Goal: Use online tool/utility: Utilize a website feature to perform a specific function

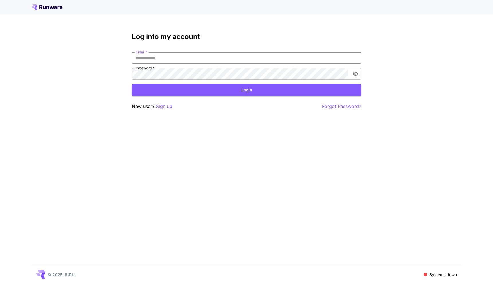
type input "**********"
click button "Login" at bounding box center [246, 90] width 229 height 12
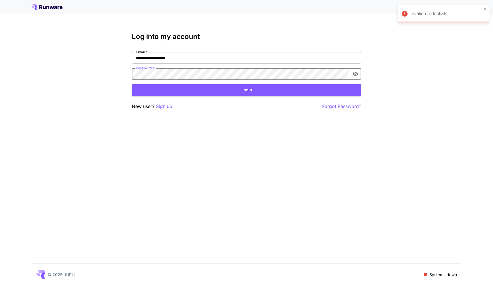
click button "Login" at bounding box center [246, 90] width 229 height 12
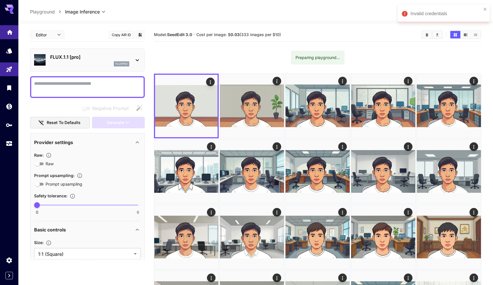
click at [4, 34] on link at bounding box center [9, 32] width 18 height 14
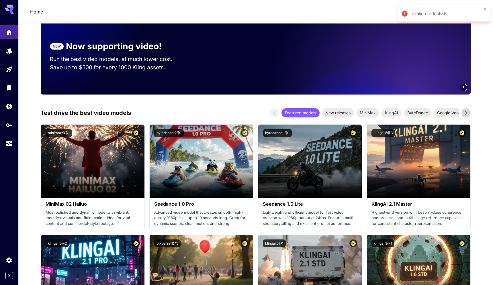
scroll to position [83, 0]
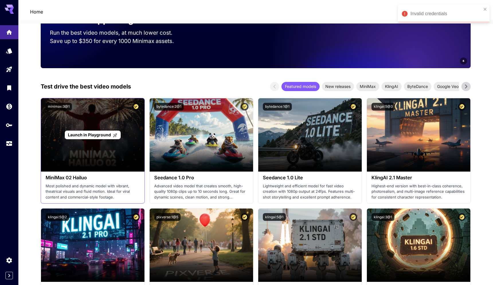
click at [101, 136] on span "Launch in Playground" at bounding box center [89, 134] width 43 height 5
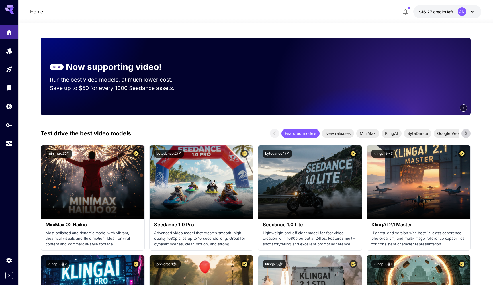
scroll to position [0, 0]
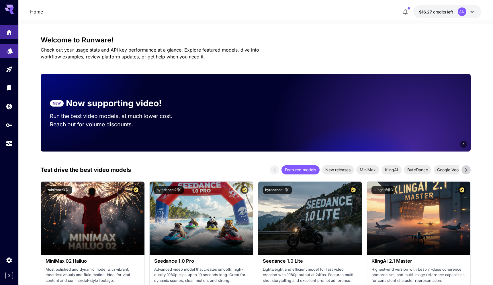
click at [12, 51] on icon "Models" at bounding box center [10, 48] width 6 height 5
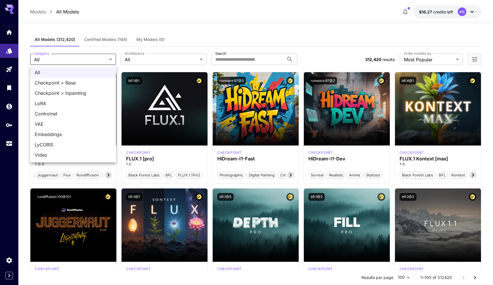
click at [56, 61] on div at bounding box center [246, 142] width 493 height 285
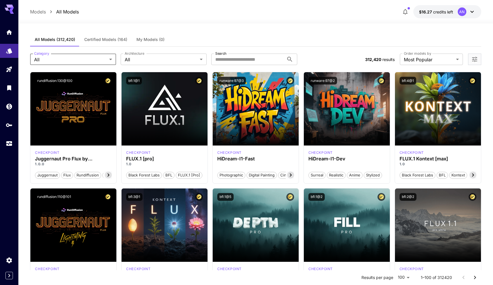
click at [91, 43] on button "Certified Models (164)" at bounding box center [106, 40] width 52 height 14
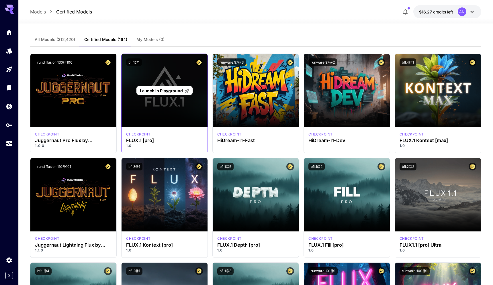
click at [167, 90] on span "Launch in Playground" at bounding box center [161, 90] width 43 height 5
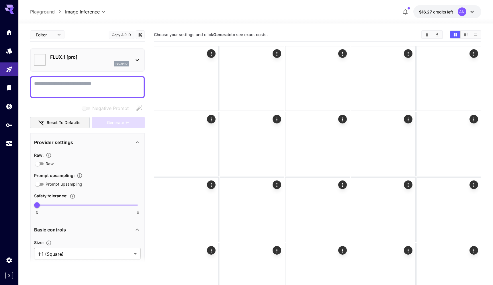
type input "**"
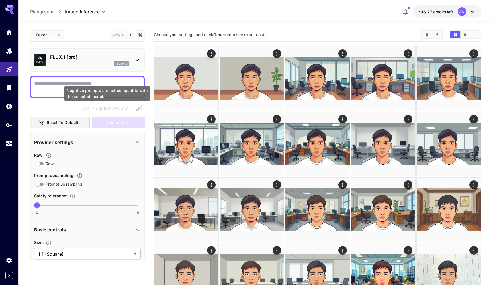
click at [90, 107] on span "Negative prompts are not compatible with the selected model." at bounding box center [86, 108] width 11 height 7
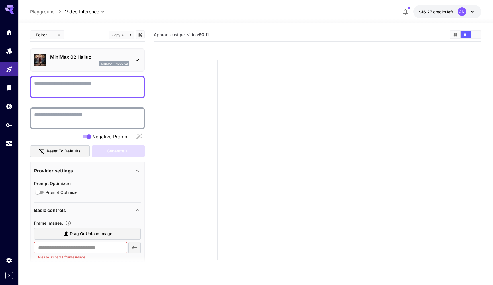
click at [85, 58] on p "MiniMax 02 Hailuo" at bounding box center [89, 57] width 79 height 7
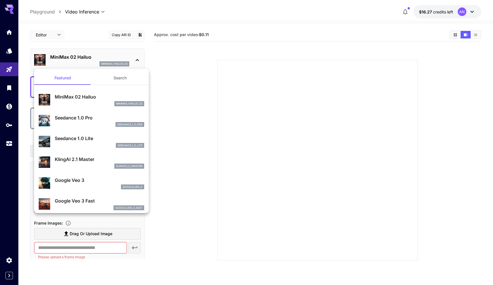
click at [85, 58] on div at bounding box center [246, 142] width 493 height 285
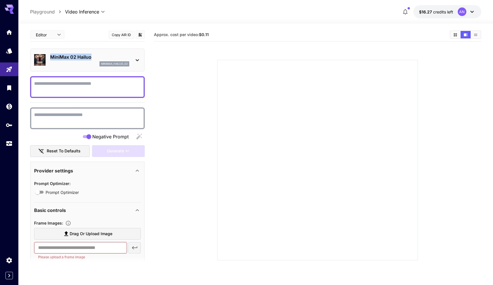
drag, startPoint x: 100, startPoint y: 54, endPoint x: 52, endPoint y: 54, distance: 48.1
click at [52, 54] on p "MiniMax 02 Hailuo" at bounding box center [89, 57] width 79 height 7
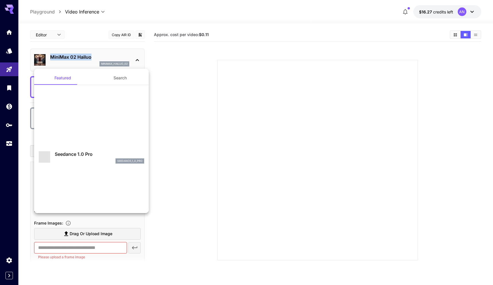
copy p "MiniMax 02 Hailuo"
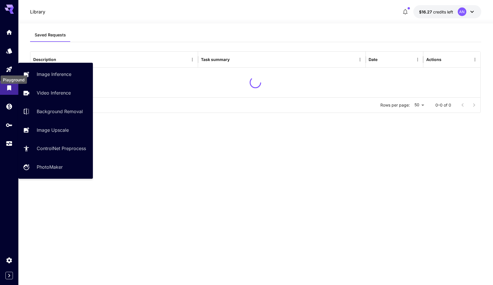
click at [11, 68] on icon "Playground" at bounding box center [8, 69] width 5 height 5
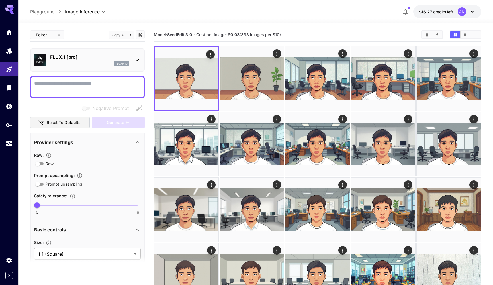
click at [43, 12] on p "Playground" at bounding box center [42, 11] width 25 height 7
click at [3, 101] on link at bounding box center [9, 106] width 18 height 14
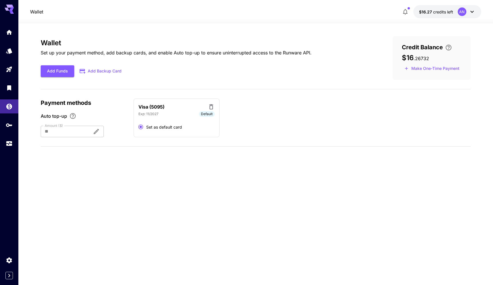
click at [19, 80] on section "Wallet Set up your payment method, add backup cards, and enable Auto top-up to …" at bounding box center [255, 154] width 474 height 262
click at [10, 83] on icon "Library" at bounding box center [9, 86] width 7 height 7
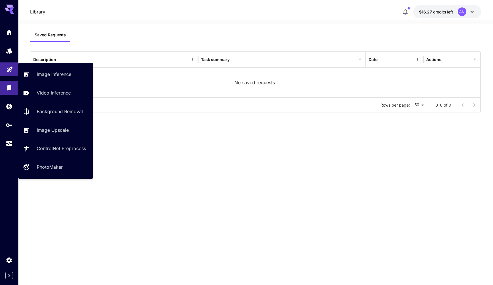
click at [10, 72] on link at bounding box center [9, 69] width 18 height 14
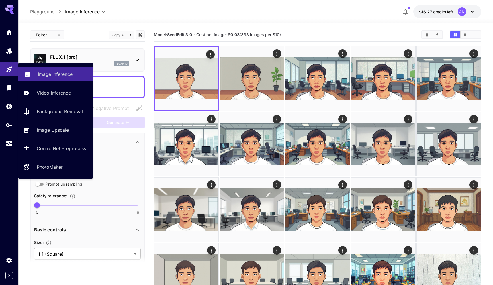
click at [35, 75] on link "Image Inference" at bounding box center [55, 74] width 74 height 14
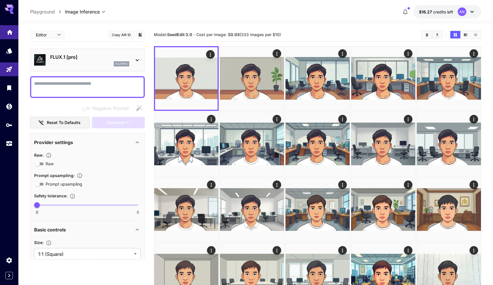
click at [14, 39] on link at bounding box center [9, 32] width 18 height 14
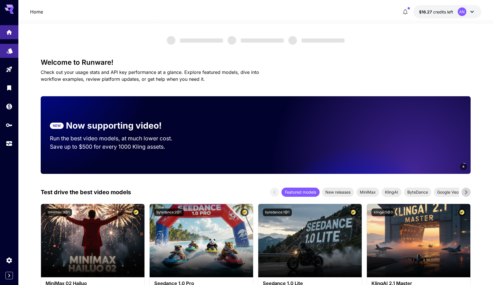
click at [15, 55] on link at bounding box center [9, 51] width 18 height 14
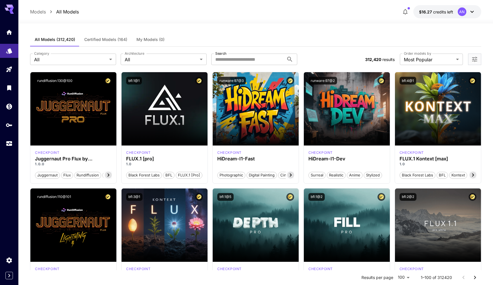
click at [97, 43] on button "Certified Models (164)" at bounding box center [106, 40] width 52 height 14
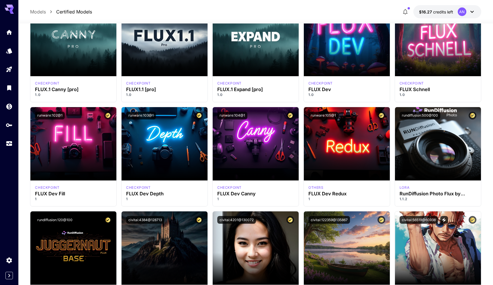
scroll to position [306, 0]
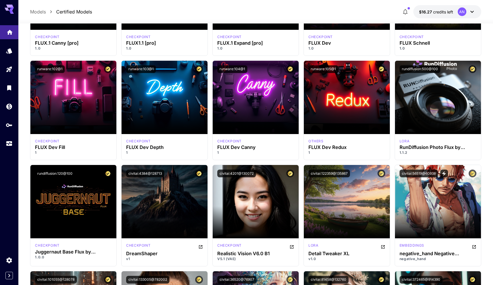
click at [9, 36] on link at bounding box center [9, 32] width 18 height 14
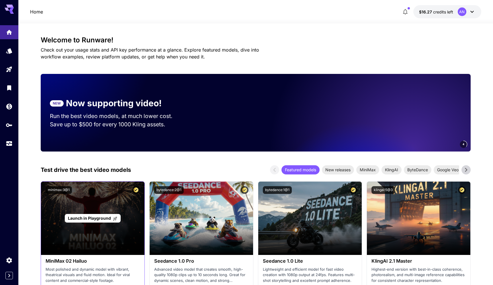
click at [95, 215] on div "Launch in Playground" at bounding box center [93, 218] width 56 height 9
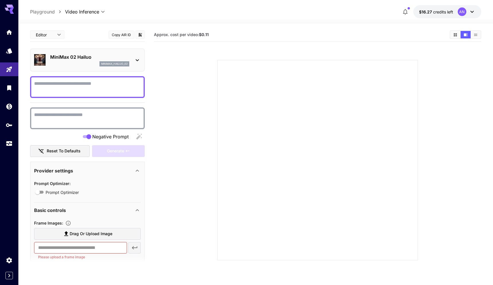
paste textarea "**********"
type textarea "**********"
click at [94, 90] on textarea "Negative Prompt" at bounding box center [87, 87] width 107 height 14
paste textarea "**********"
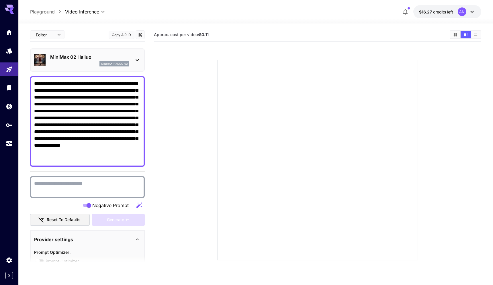
type textarea "**********"
click at [76, 182] on textarea "Negative Prompt" at bounding box center [87, 187] width 107 height 14
paste textarea "**********"
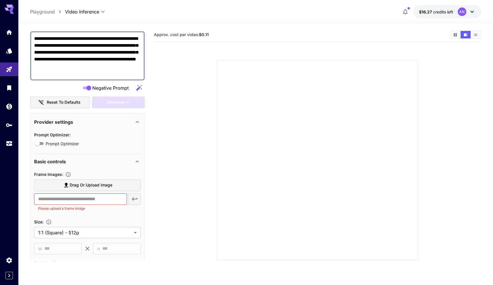
scroll to position [166, 0]
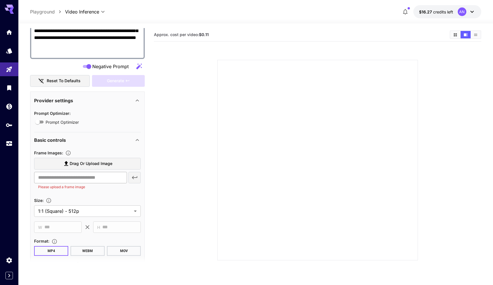
type textarea "**********"
click at [89, 177] on input "text" at bounding box center [80, 177] width 93 height 11
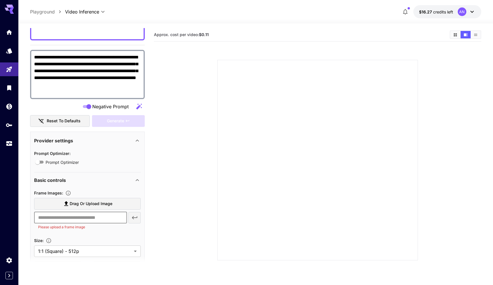
scroll to position [0, 0]
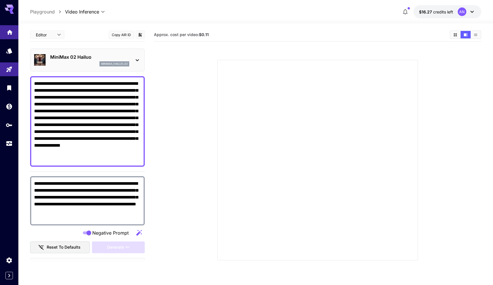
click at [11, 30] on icon "Home" at bounding box center [10, 30] width 6 height 5
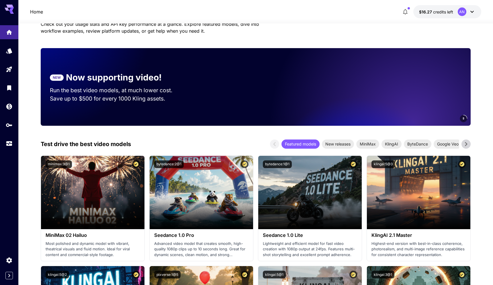
scroll to position [5, 0]
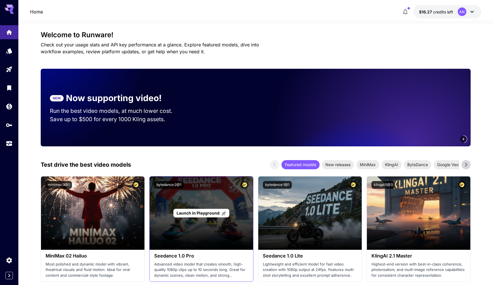
click at [204, 213] on span "Launch in Playground" at bounding box center [197, 213] width 43 height 5
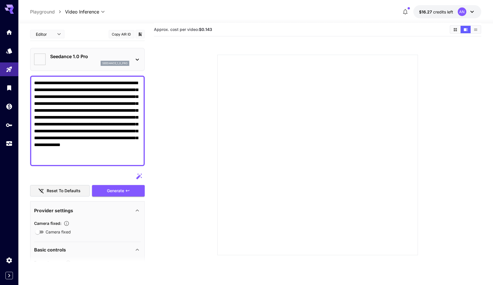
type input "*"
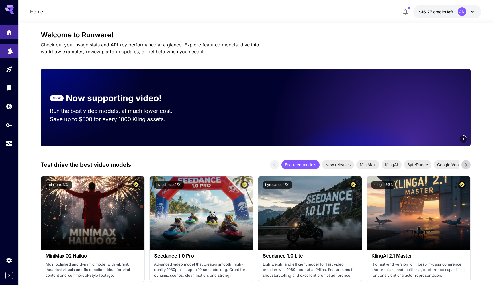
click at [6, 55] on link at bounding box center [9, 51] width 18 height 14
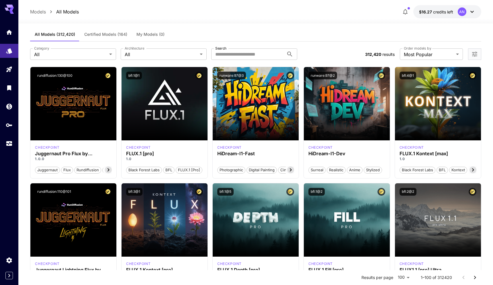
click at [88, 42] on div "**********" at bounding box center [255, 54] width 451 height 25
click at [98, 36] on span "Certified Models (164)" at bounding box center [105, 34] width 43 height 5
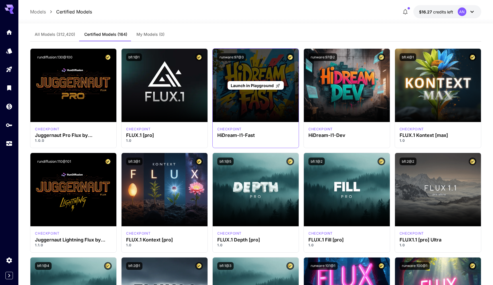
click at [248, 87] on span "Launch in Playground" at bounding box center [252, 85] width 43 height 5
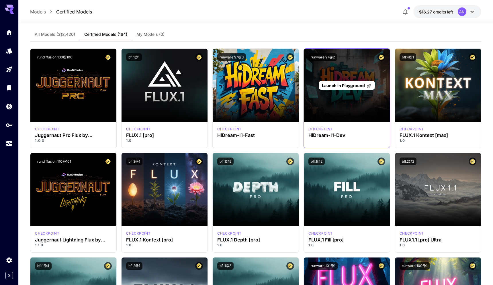
click at [338, 83] on span "Launch in Playground" at bounding box center [343, 85] width 43 height 5
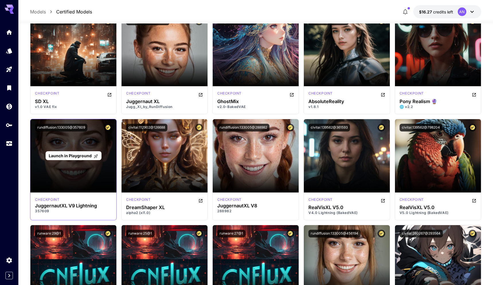
scroll to position [529, 0]
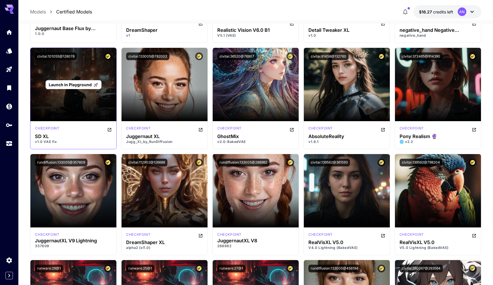
click at [79, 86] on span "Launch in Playground" at bounding box center [70, 84] width 43 height 5
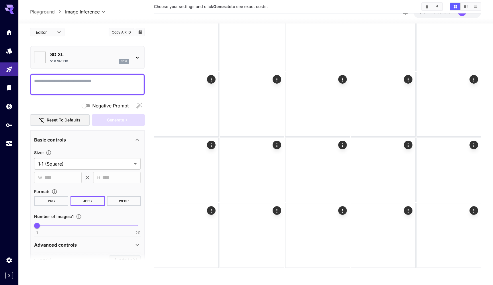
type input "**********"
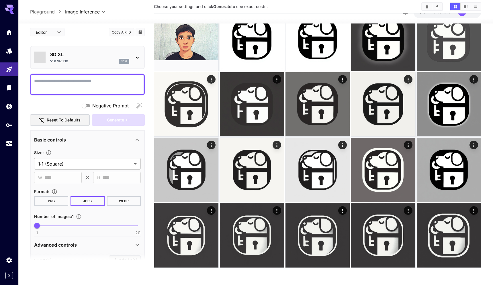
scroll to position [302, 0]
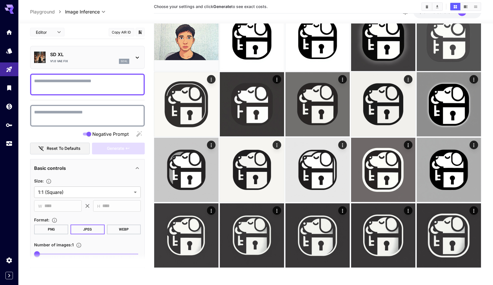
paste textarea "**********"
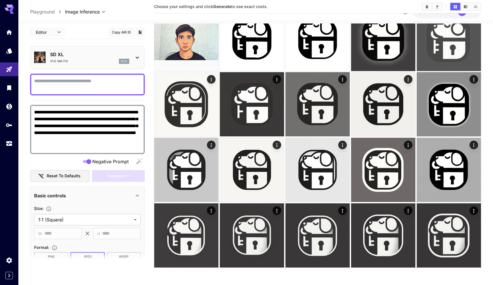
type textarea "**********"
click at [103, 85] on textarea "Negative Prompt" at bounding box center [87, 85] width 107 height 14
paste textarea "**********"
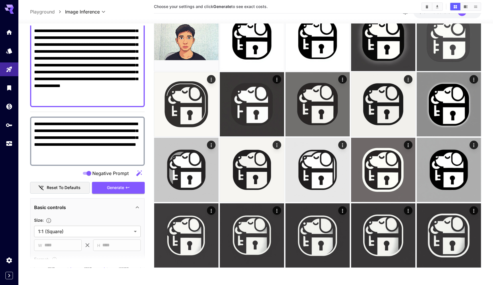
scroll to position [82, 0]
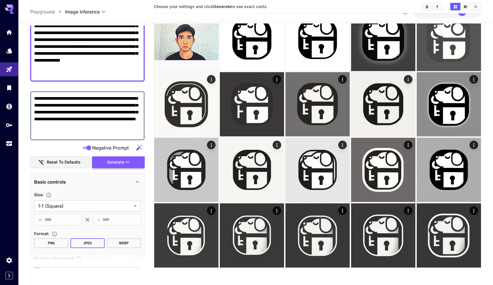
type textarea "**********"
click at [121, 160] on span "Generate" at bounding box center [115, 162] width 17 height 7
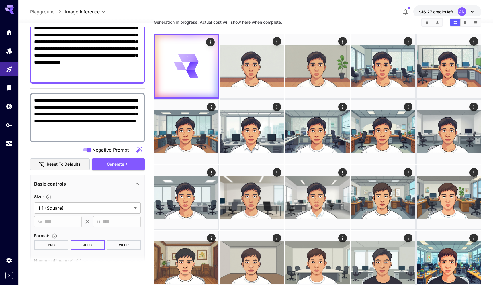
scroll to position [0, 0]
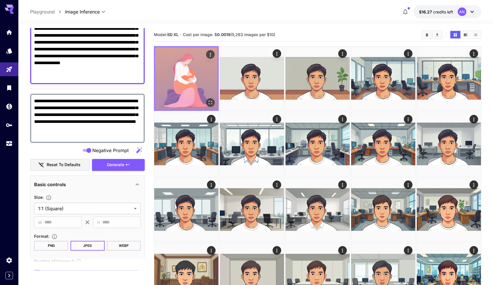
click at [204, 94] on img at bounding box center [186, 78] width 62 height 62
click at [191, 80] on img at bounding box center [186, 78] width 62 height 62
click at [211, 100] on icon "Open in fullscreen" at bounding box center [210, 103] width 6 height 6
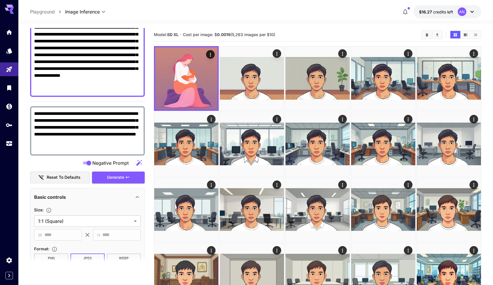
scroll to position [65, 0]
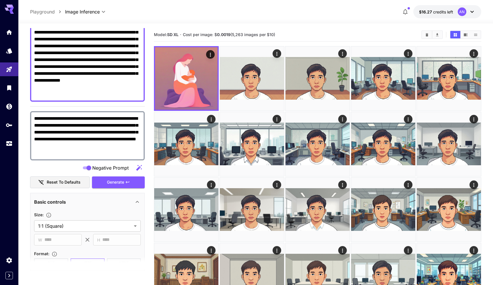
click at [76, 66] on textarea "**********" at bounding box center [87, 56] width 107 height 82
click at [11, 33] on icon "Home" at bounding box center [9, 30] width 7 height 7
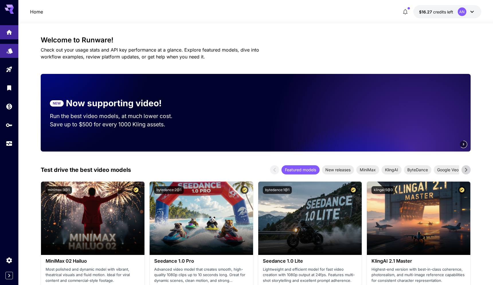
click at [4, 48] on link at bounding box center [9, 51] width 18 height 14
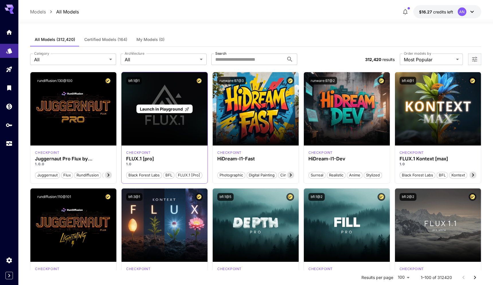
click at [168, 110] on span "Launch in Playground" at bounding box center [161, 109] width 43 height 5
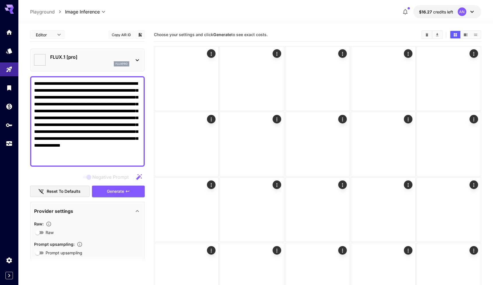
type input "**"
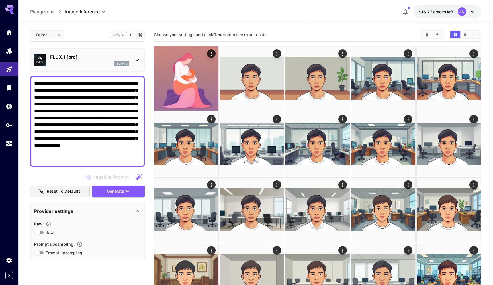
click at [85, 115] on textarea "**********" at bounding box center [87, 121] width 107 height 82
click at [115, 191] on span "Generate" at bounding box center [115, 191] width 17 height 7
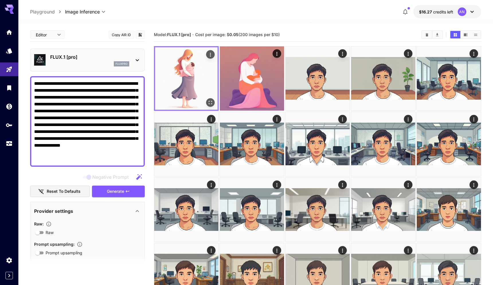
click at [178, 78] on img at bounding box center [186, 78] width 62 height 62
click at [211, 103] on icon "Open in fullscreen" at bounding box center [210, 103] width 6 height 6
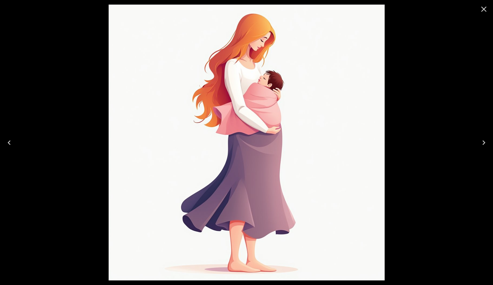
click at [439, 75] on div at bounding box center [246, 142] width 493 height 285
click at [484, 11] on icon "Close" at bounding box center [483, 9] width 9 height 9
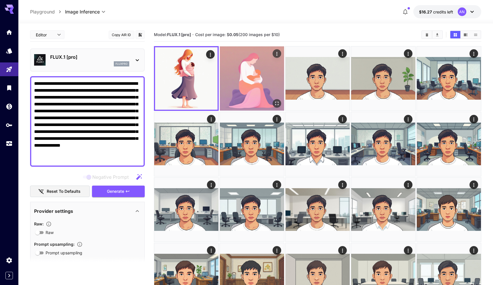
click at [276, 102] on icon "Open in fullscreen" at bounding box center [276, 103] width 3 height 3
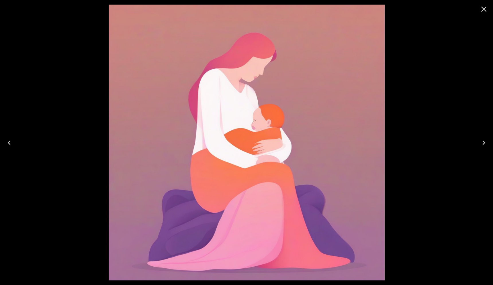
click at [486, 9] on icon "Close" at bounding box center [483, 9] width 9 height 9
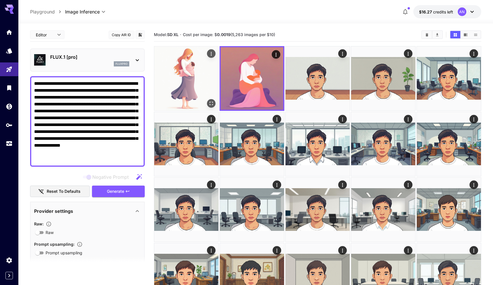
click at [211, 101] on icon "Open in fullscreen" at bounding box center [211, 104] width 6 height 6
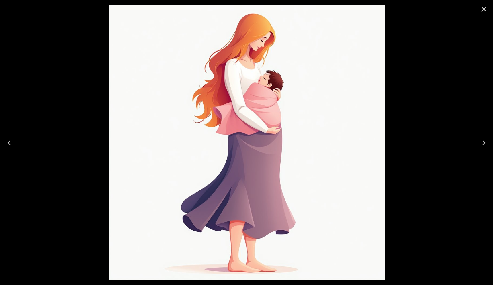
click at [484, 9] on icon "Close" at bounding box center [483, 9] width 5 height 5
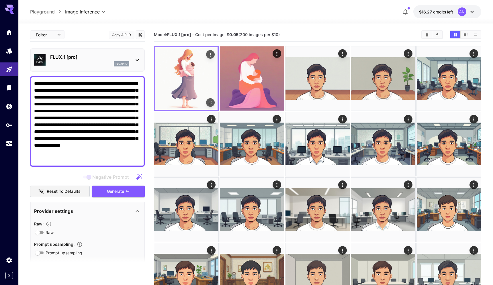
click at [188, 69] on img at bounding box center [186, 78] width 62 height 62
click at [207, 103] on icon "Open in fullscreen" at bounding box center [210, 103] width 6 height 6
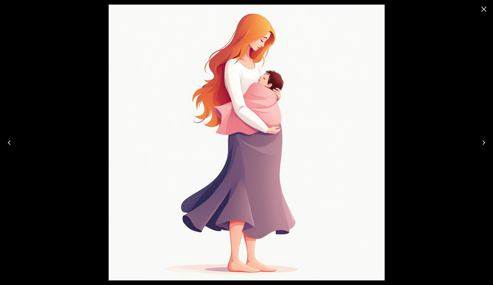
click at [268, 128] on img at bounding box center [247, 143] width 276 height 276
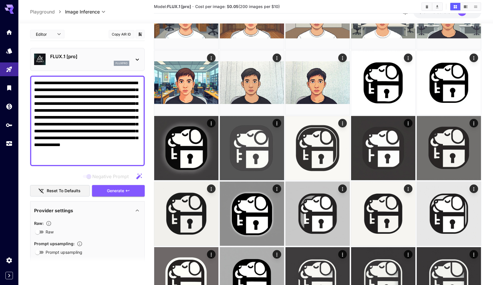
scroll to position [367, 0]
